Goal: Check status: Check status

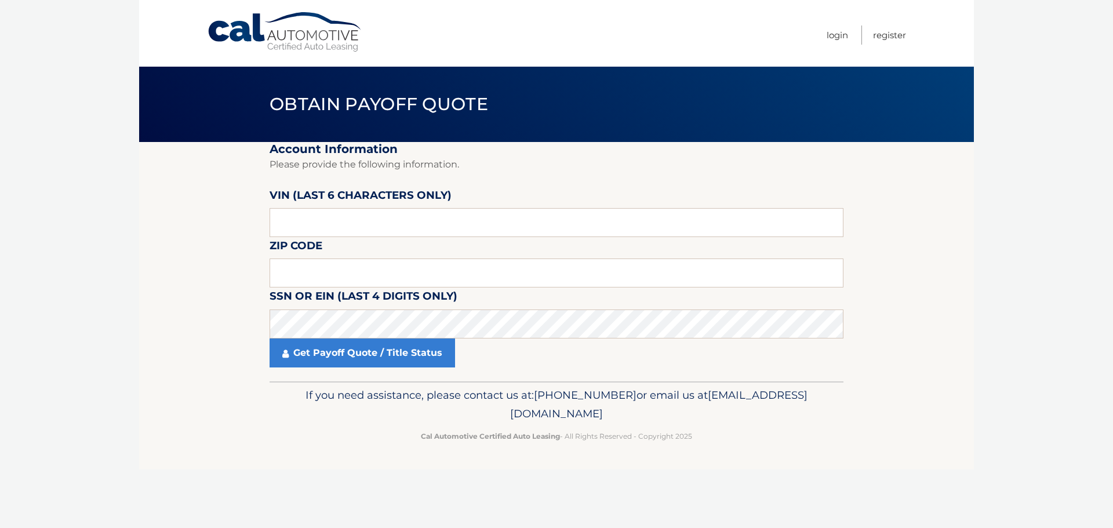
click at [414, 243] on fieldset "Account Information Please provide the following information. VIN (last 6 chara…" at bounding box center [556, 261] width 574 height 239
click at [422, 229] on input "text" at bounding box center [556, 222] width 574 height 29
paste input "190317"
type input "190317"
click at [406, 272] on input "text" at bounding box center [556, 272] width 574 height 29
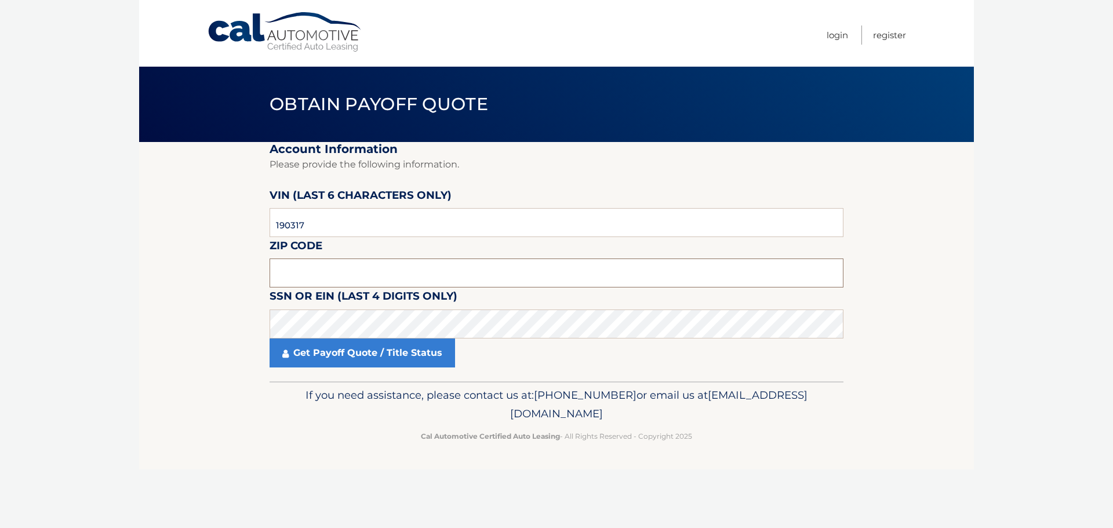
click at [302, 274] on input "text" at bounding box center [556, 272] width 574 height 29
type input "11005"
click at [668, 341] on div "Get Payoff Quote / Title Status" at bounding box center [556, 352] width 574 height 29
click at [633, 302] on fieldset "Account Information Please provide the following information. VIN (last 6 chara…" at bounding box center [556, 261] width 574 height 239
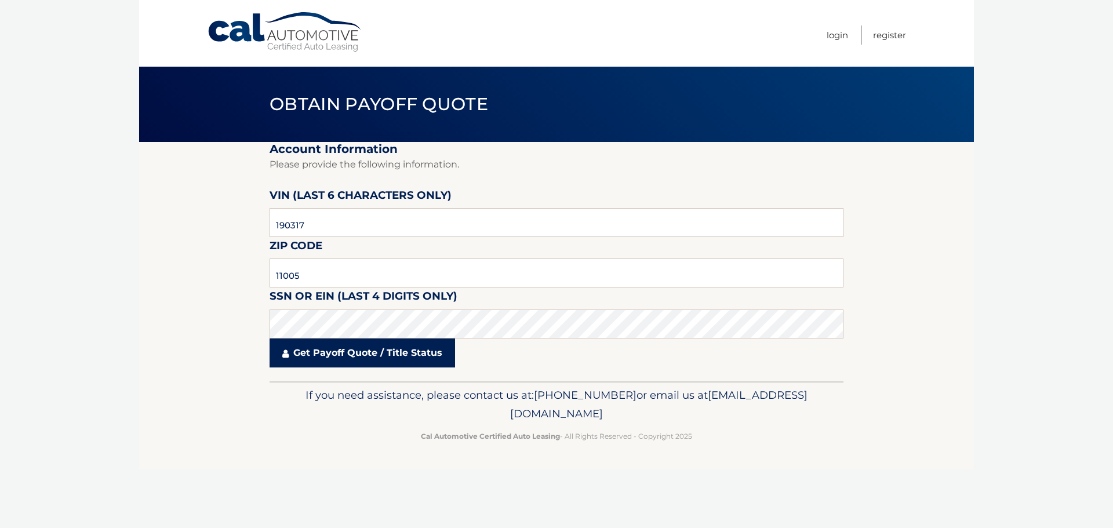
click at [413, 355] on link "Get Payoff Quote / Title Status" at bounding box center [361, 352] width 185 height 29
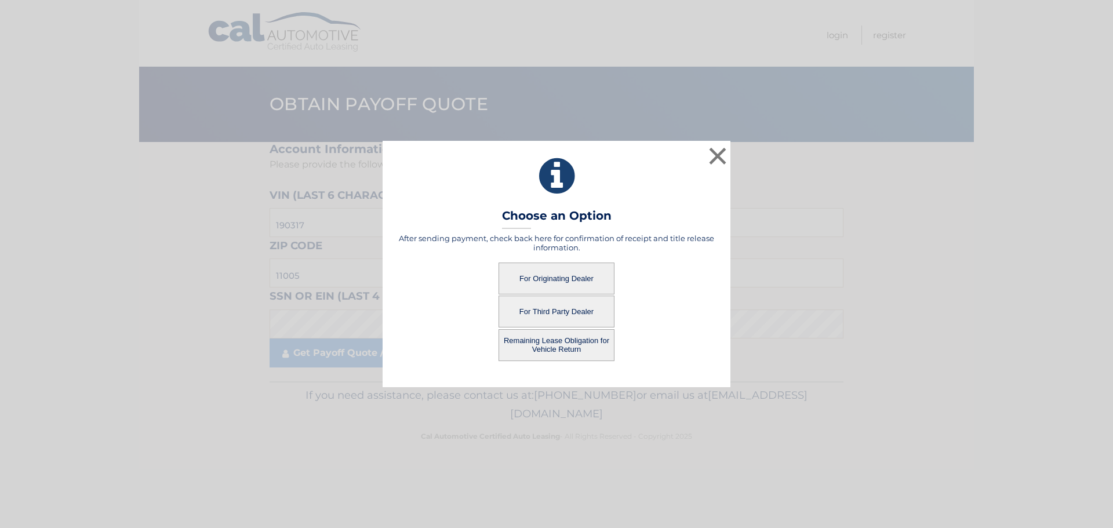
click at [581, 282] on button "For Originating Dealer" at bounding box center [556, 279] width 116 height 32
click at [580, 279] on button "For Originating Dealer" at bounding box center [556, 279] width 116 height 32
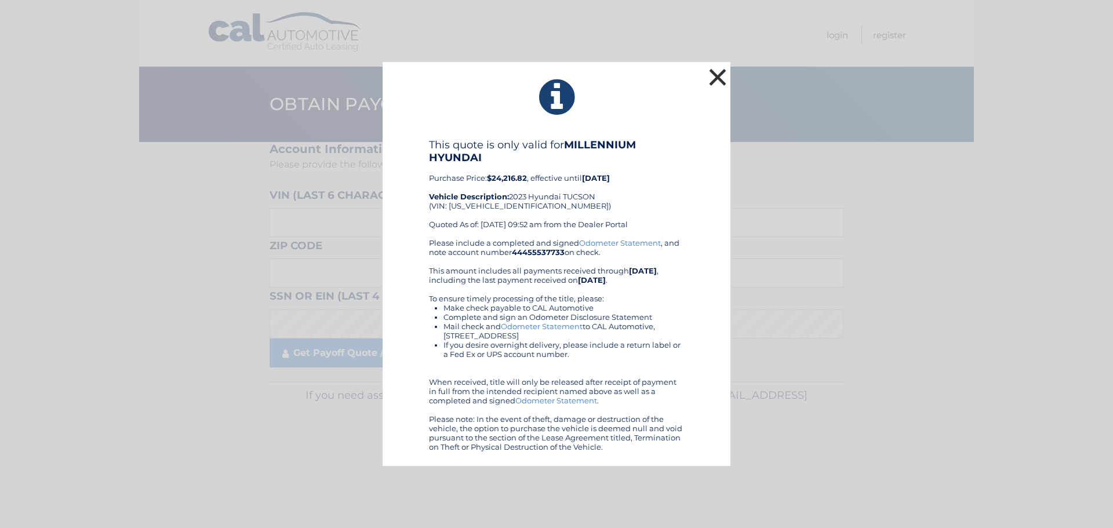
click at [723, 79] on button "×" at bounding box center [717, 76] width 23 height 23
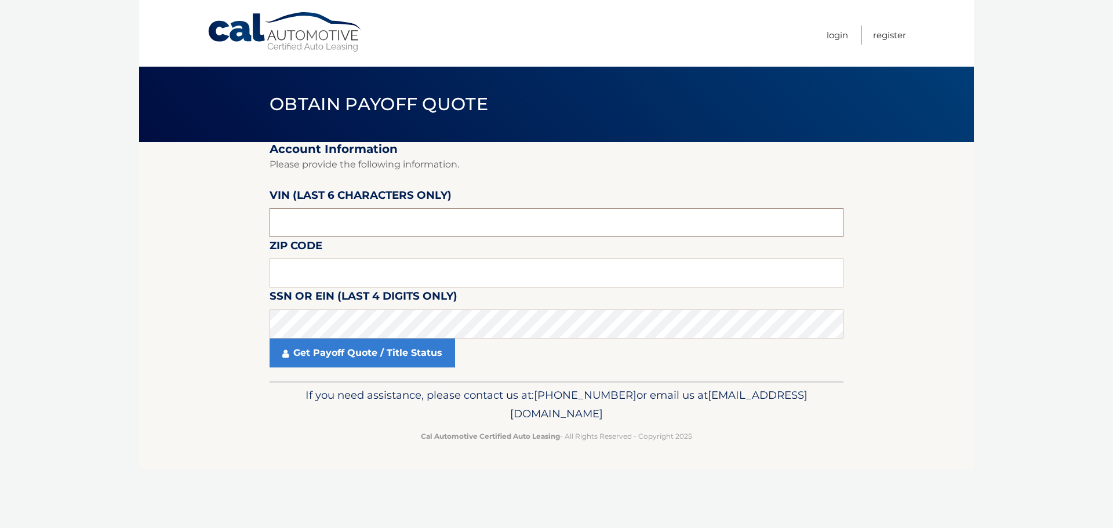
click at [395, 229] on input "text" at bounding box center [556, 222] width 574 height 29
paste input "190317"
type input "190317"
type input "11005"
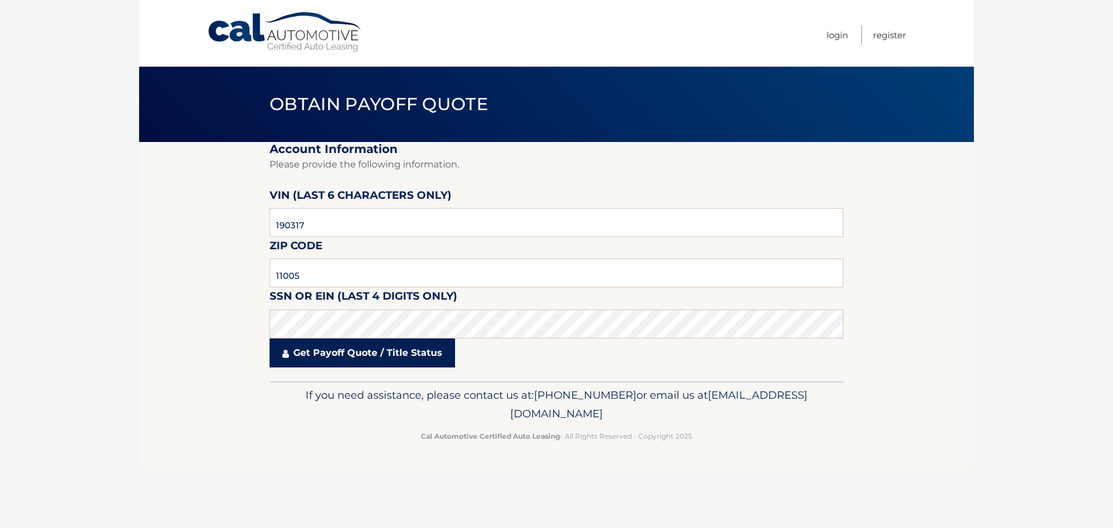
click at [383, 352] on link "Get Payoff Quote / Title Status" at bounding box center [361, 352] width 185 height 29
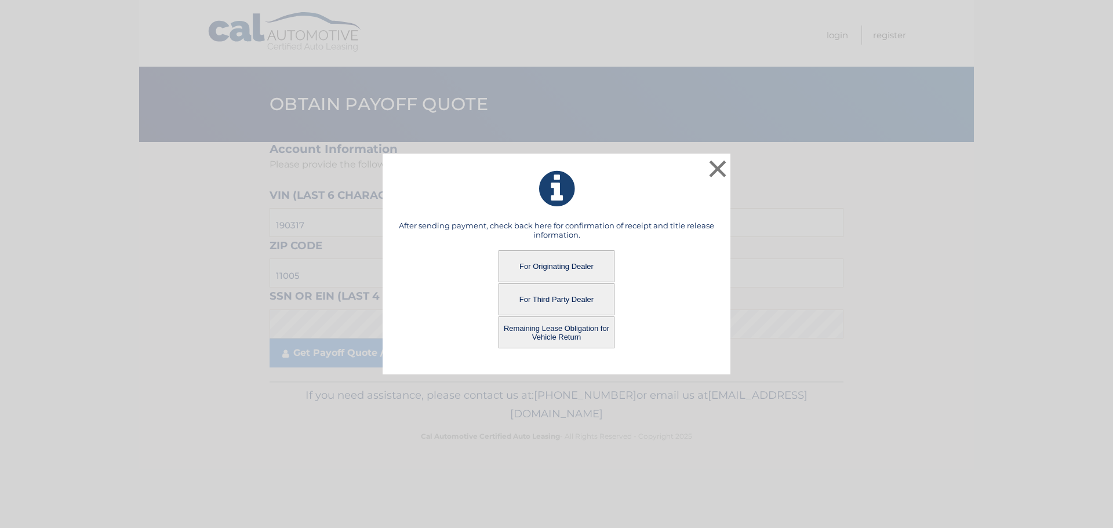
click at [568, 334] on button "Remaining Lease Obligation for Vehicle Return" at bounding box center [556, 332] width 116 height 32
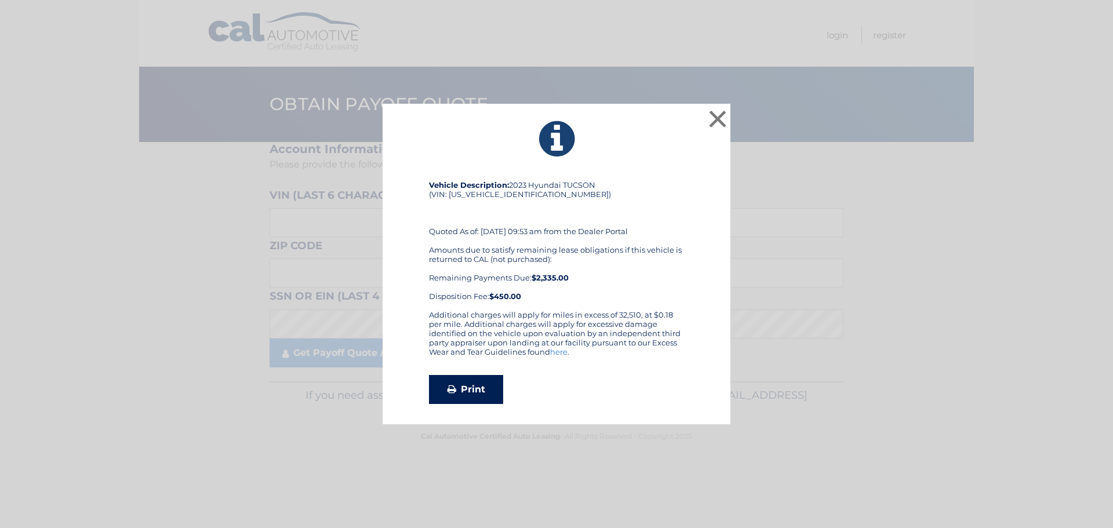
click at [471, 392] on link "Print" at bounding box center [466, 389] width 74 height 29
click at [712, 111] on button "×" at bounding box center [717, 118] width 23 height 23
